Goal: Contribute content: Contribute content

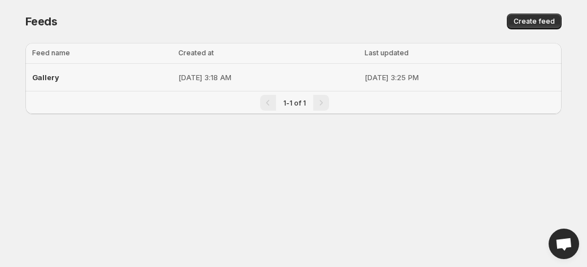
click at [188, 77] on p "[DATE] 3:18 AM" at bounding box center [268, 77] width 180 height 11
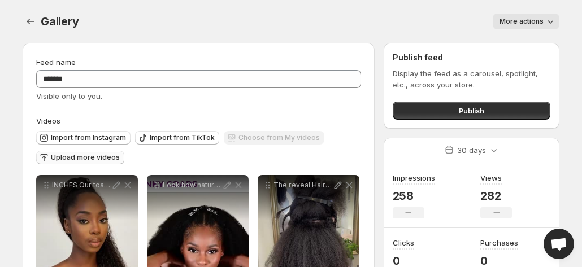
click at [99, 159] on span "Upload more videos" at bounding box center [85, 157] width 69 height 9
click at [83, 162] on span "Upload more videos" at bounding box center [85, 157] width 69 height 9
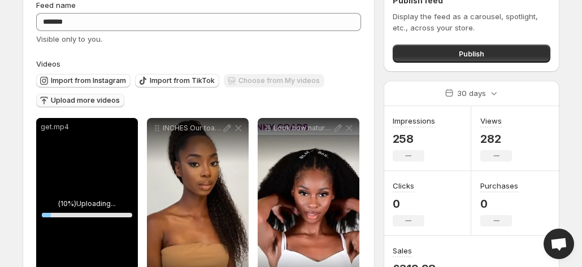
scroll to position [90, 0]
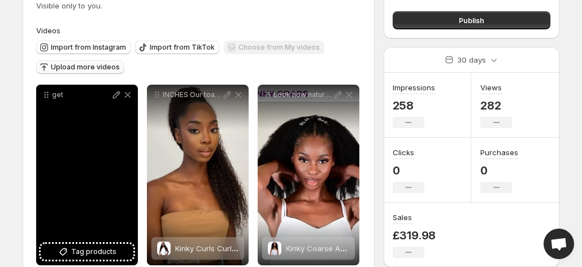
click at [108, 168] on div "get" at bounding box center [87, 175] width 102 height 181
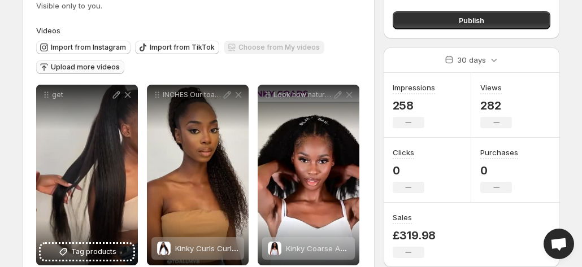
scroll to position [0, 0]
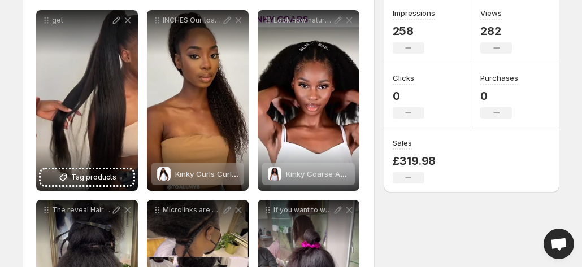
scroll to position [165, 0]
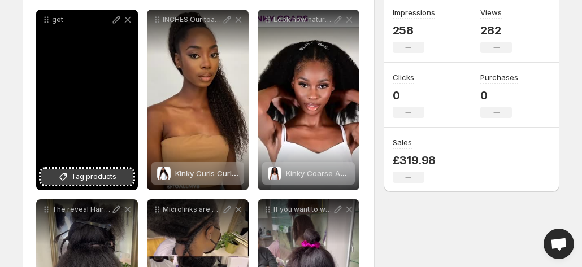
click at [105, 178] on span "Tag products" at bounding box center [93, 176] width 45 height 11
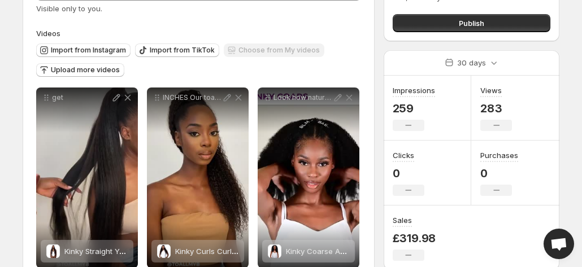
scroll to position [75, 0]
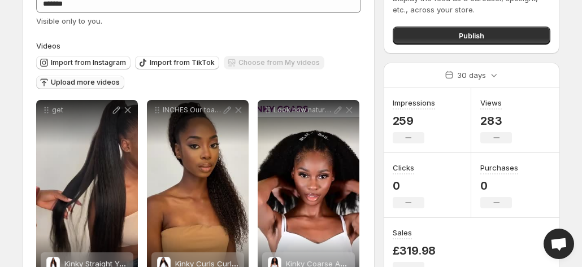
click at [82, 81] on span "Upload more videos" at bounding box center [85, 82] width 69 height 9
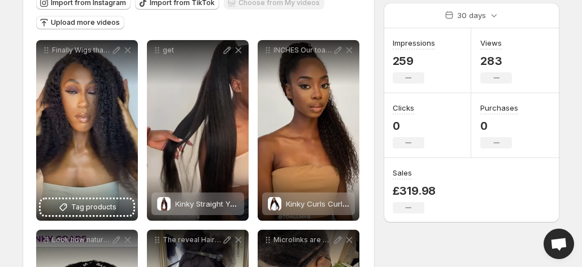
scroll to position [136, 0]
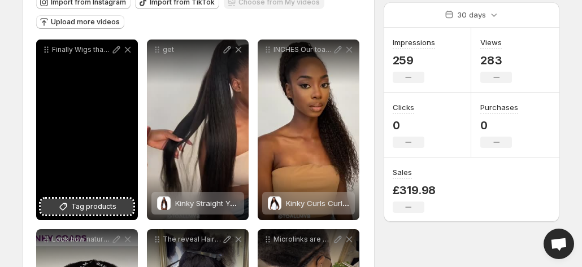
click at [88, 210] on span "Tag products" at bounding box center [93, 206] width 45 height 11
